Goal: Information Seeking & Learning: Learn about a topic

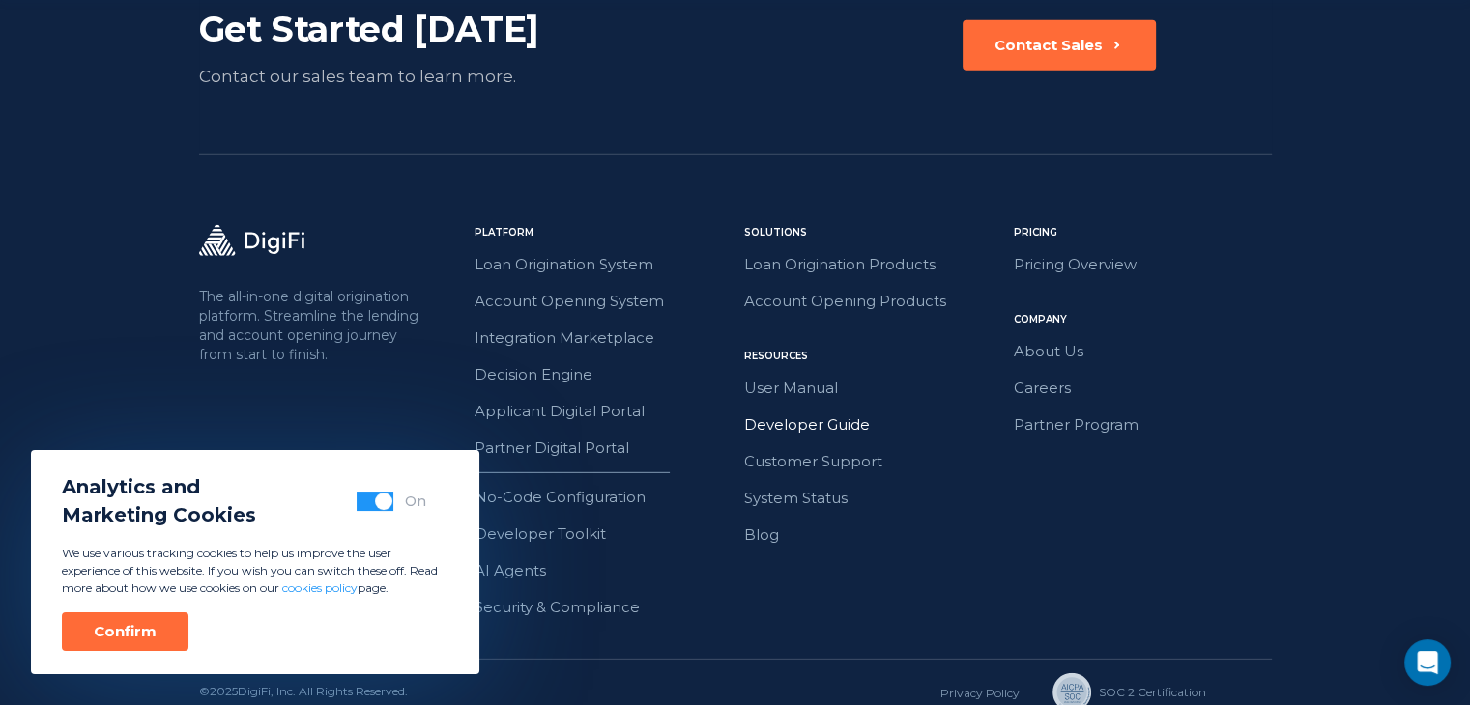
scroll to position [5561, 0]
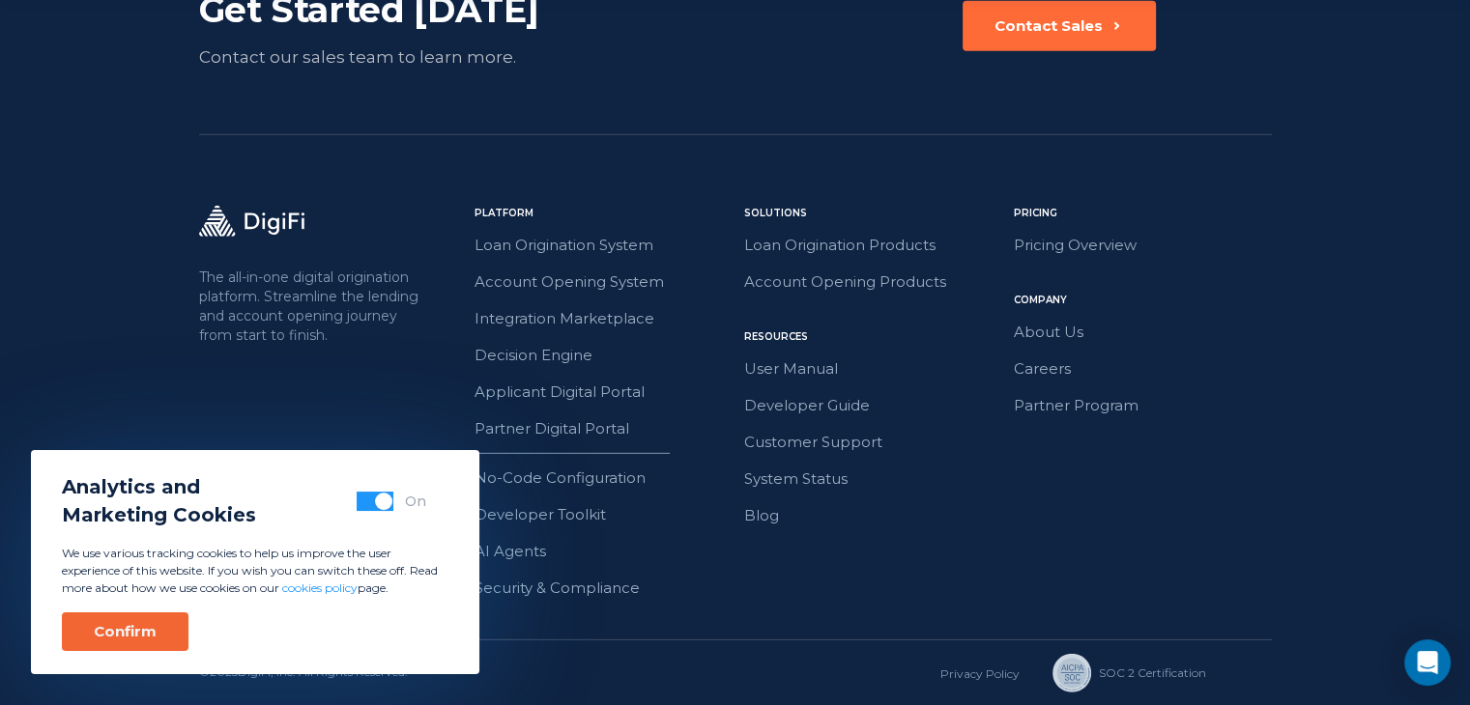
click at [143, 627] on div "Confirm" at bounding box center [125, 631] width 63 height 19
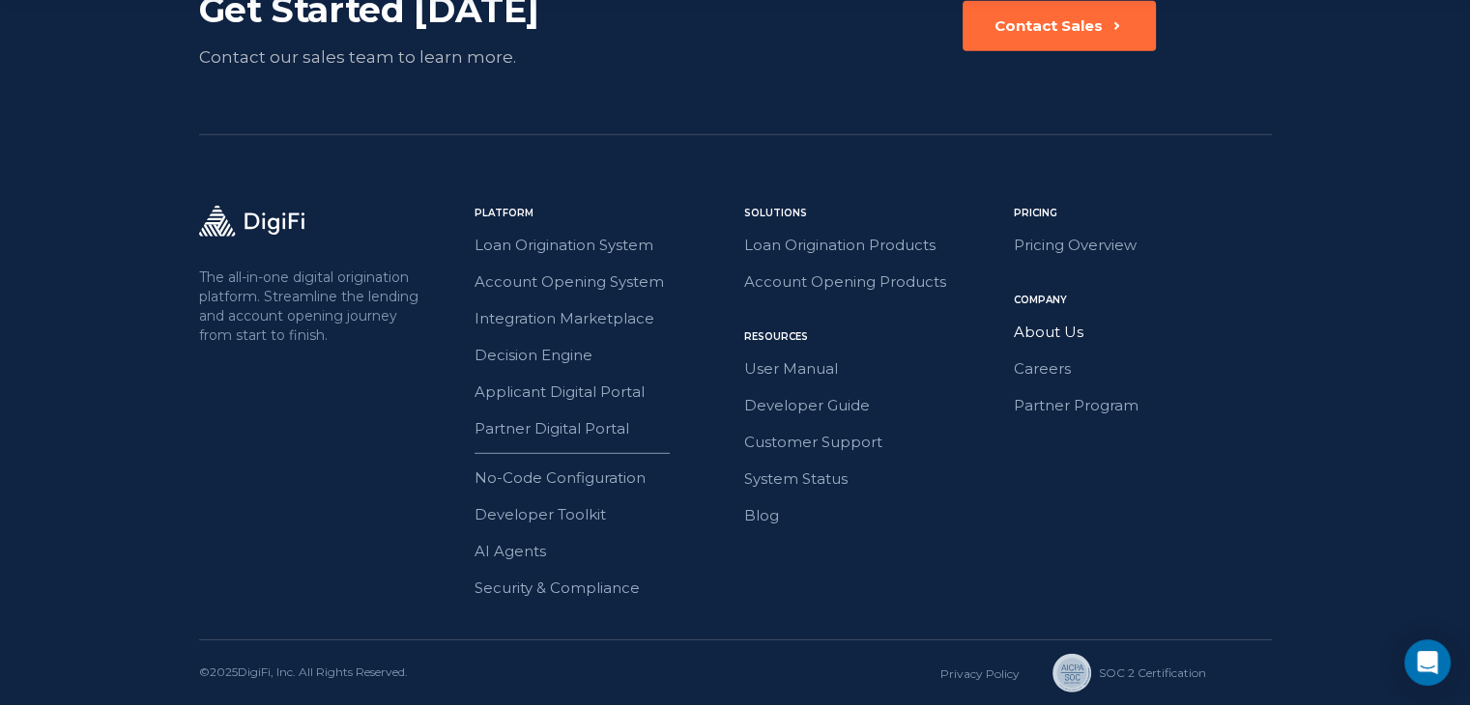
click at [1043, 333] on link "About Us" at bounding box center [1143, 332] width 258 height 25
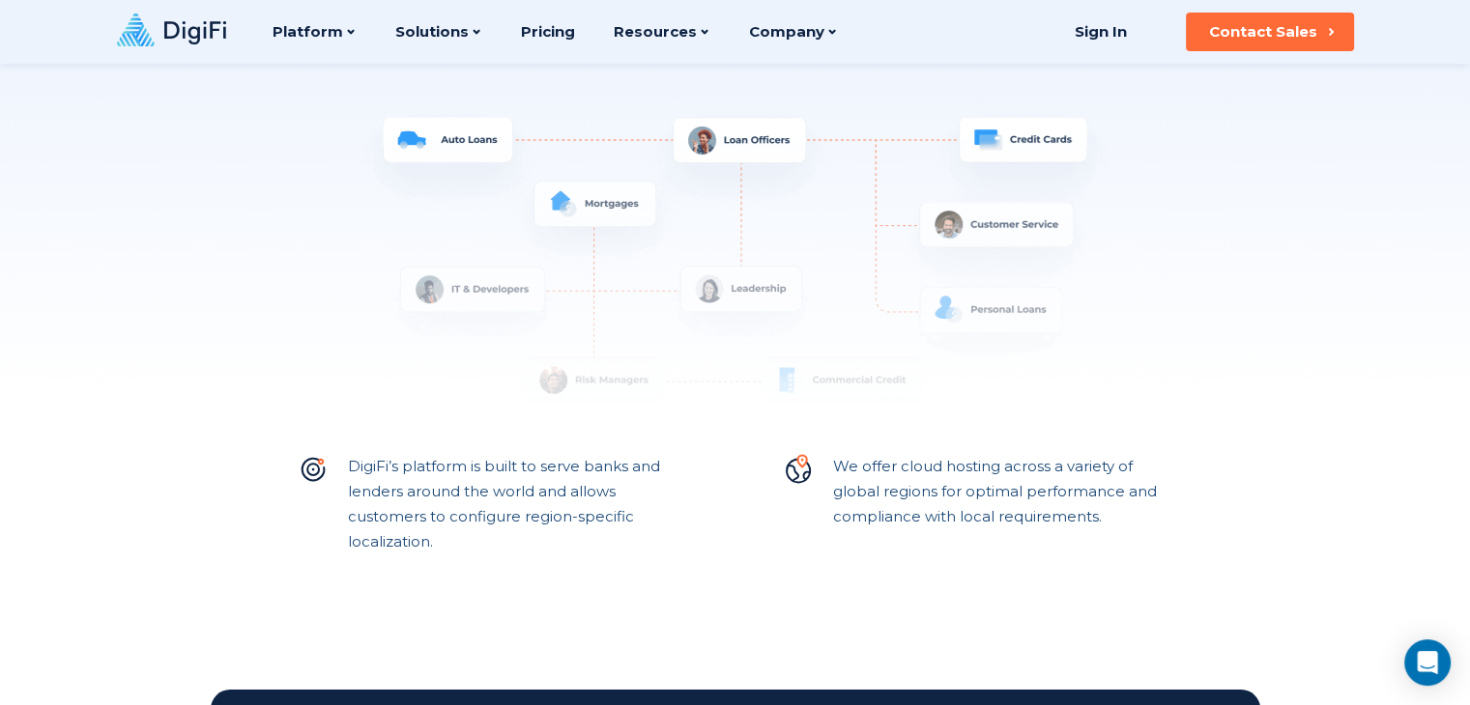
scroll to position [99, 0]
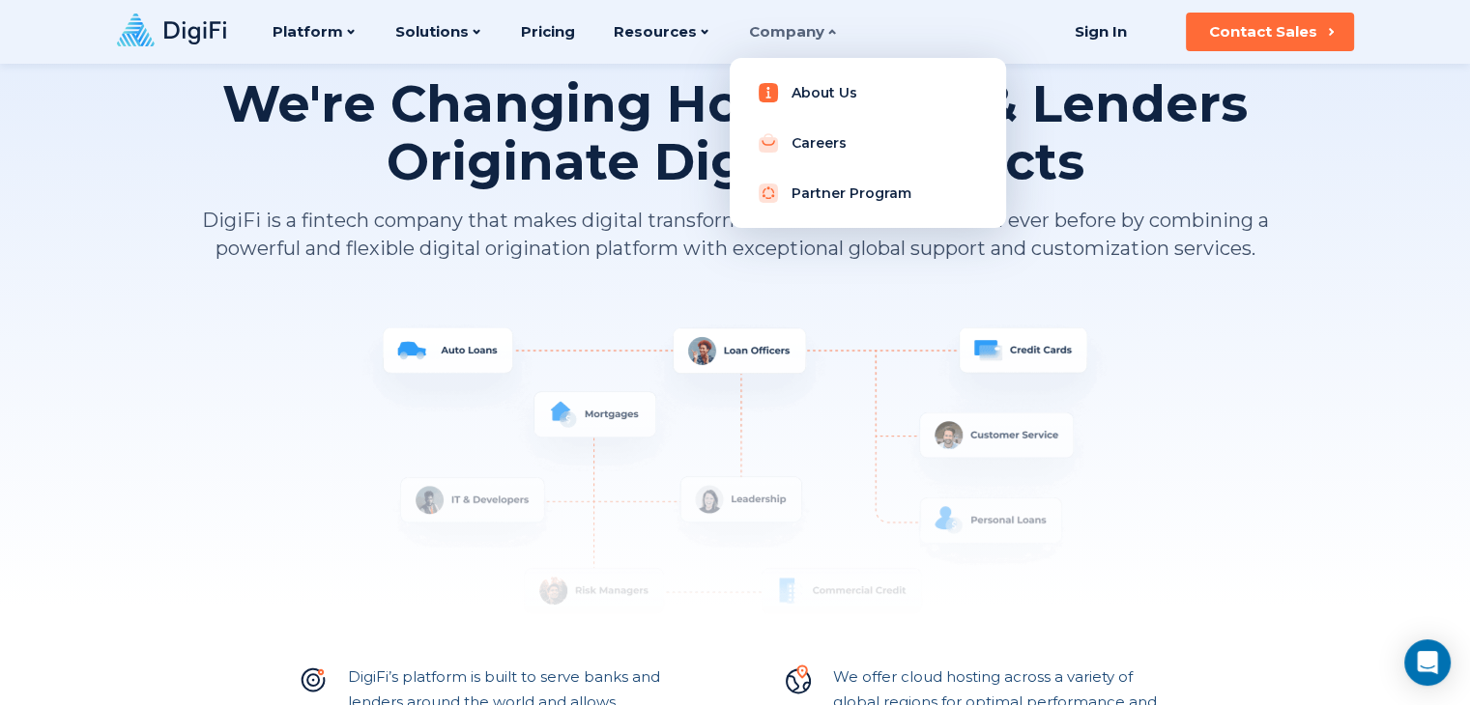
click at [801, 101] on link "About Us" at bounding box center [867, 92] width 245 height 39
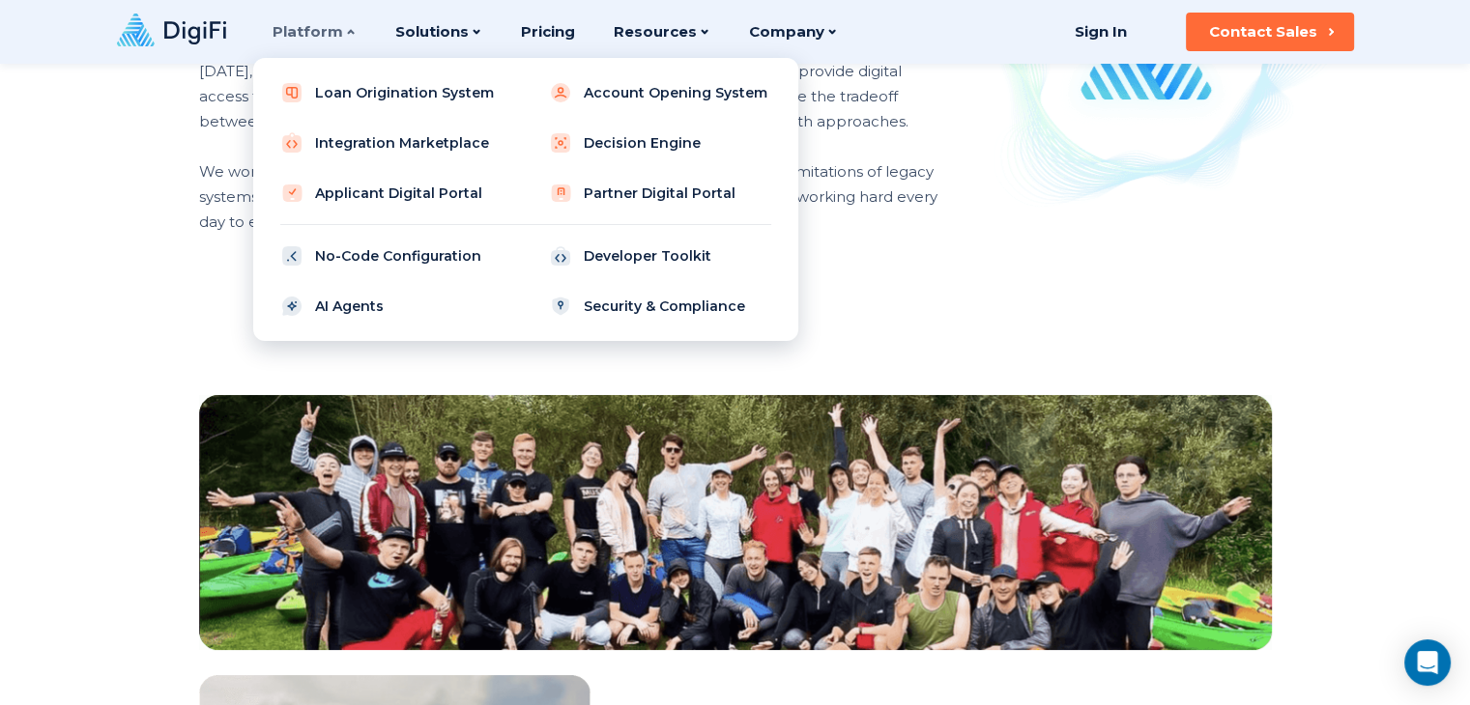
scroll to position [1546, 0]
